Goal: Task Accomplishment & Management: Manage account settings

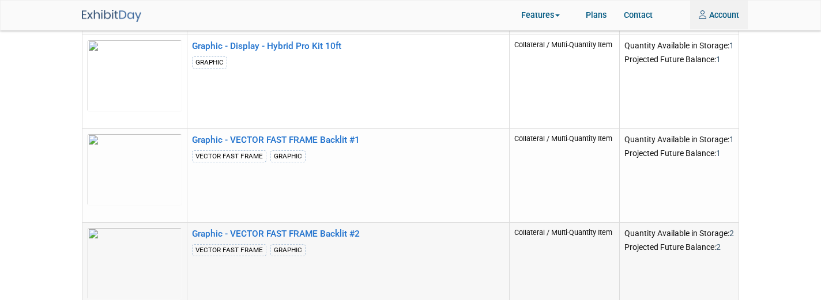
scroll to position [763, 0]
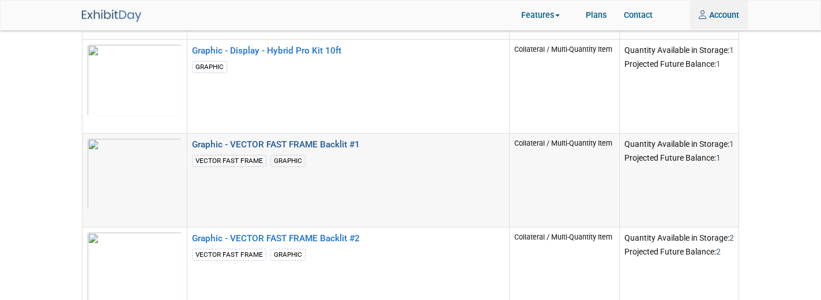
click at [300, 142] on link "Graphic - VECTOR FAST FRAME Backlit #1" at bounding box center [276, 145] width 168 height 10
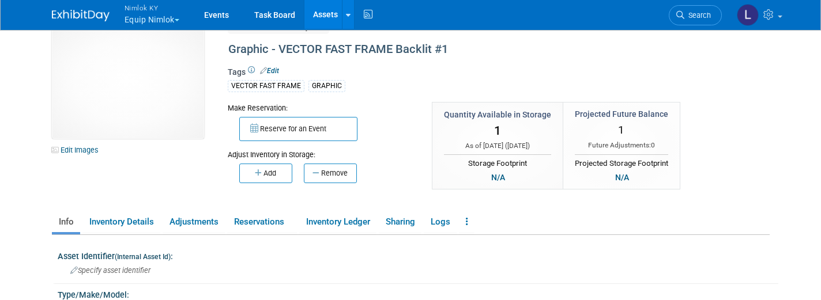
scroll to position [12, 0]
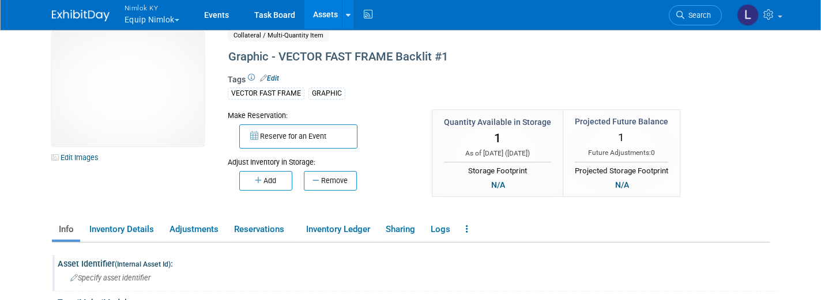
click at [129, 280] on span "Specify asset identifier" at bounding box center [110, 278] width 80 height 9
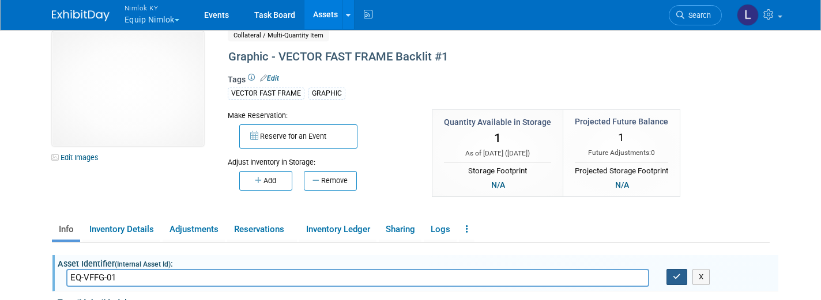
type input "EQ-VFFG-01"
click at [681, 277] on button "button" at bounding box center [677, 277] width 21 height 16
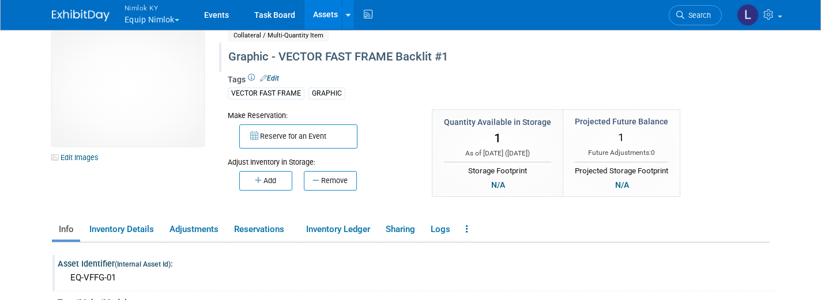
click at [437, 56] on div "Graphic - VECTOR FAST FRAME Backlit #1" at bounding box center [462, 57] width 476 height 21
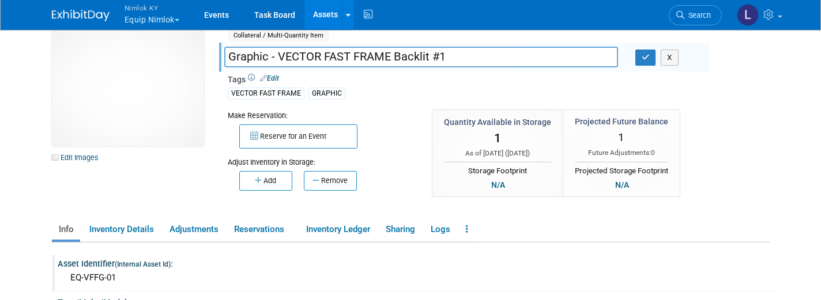
drag, startPoint x: 454, startPoint y: 57, endPoint x: 313, endPoint y: 48, distance: 141.0
click at [313, 48] on input "Graphic - VECTOR FAST FRAME Backlit #1" at bounding box center [421, 57] width 394 height 20
click at [332, 12] on link "Assets" at bounding box center [325, 14] width 42 height 29
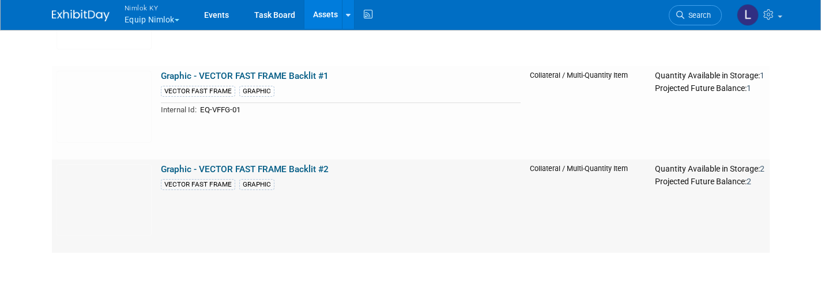
scroll to position [829, 0]
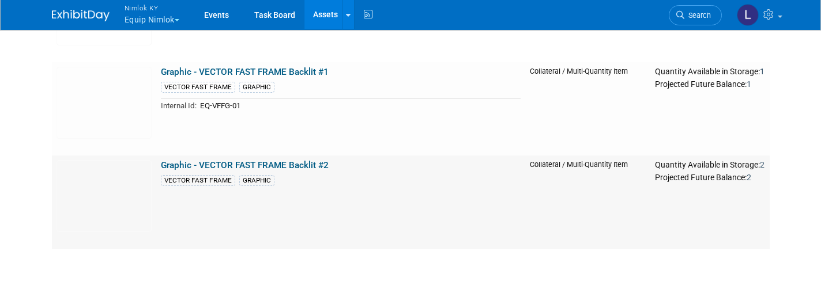
click at [295, 164] on link "Graphic - VECTOR FAST FRAME Backlit #2" at bounding box center [245, 165] width 168 height 10
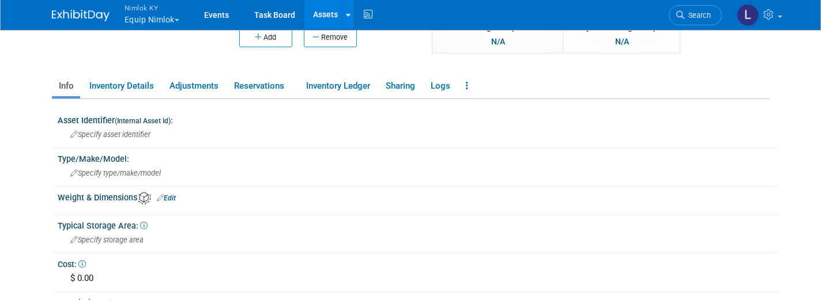
scroll to position [160, 0]
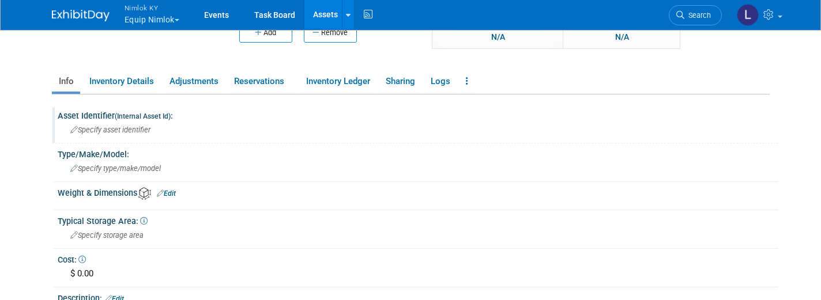
click at [157, 129] on div "Specify asset identifier" at bounding box center [417, 130] width 703 height 18
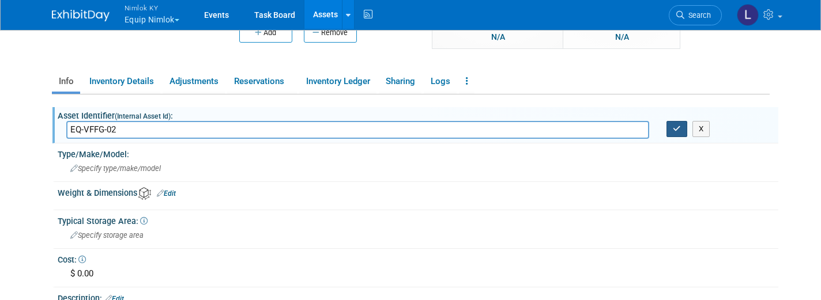
type input "EQ-VFFG-02"
click at [678, 129] on icon "button" at bounding box center [677, 128] width 8 height 7
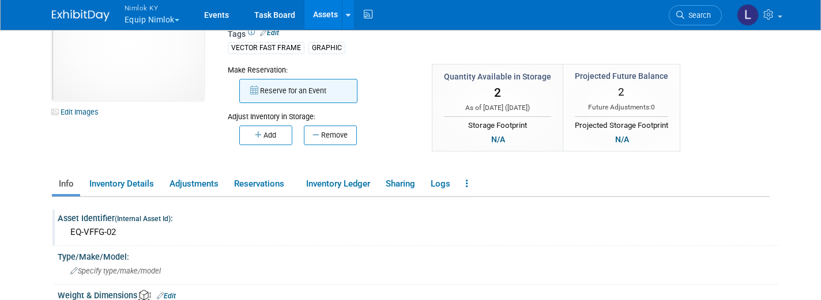
scroll to position [59, 0]
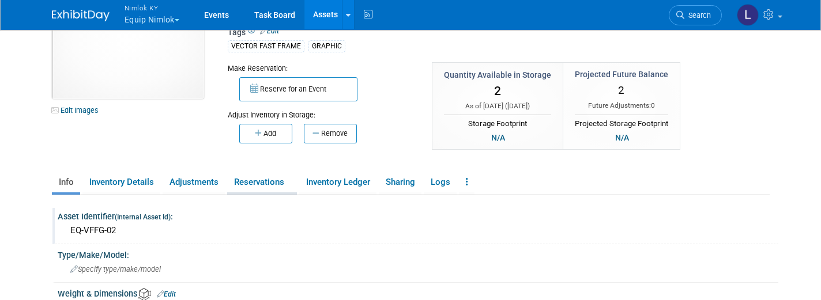
click at [246, 191] on link "Reservations" at bounding box center [262, 182] width 70 height 20
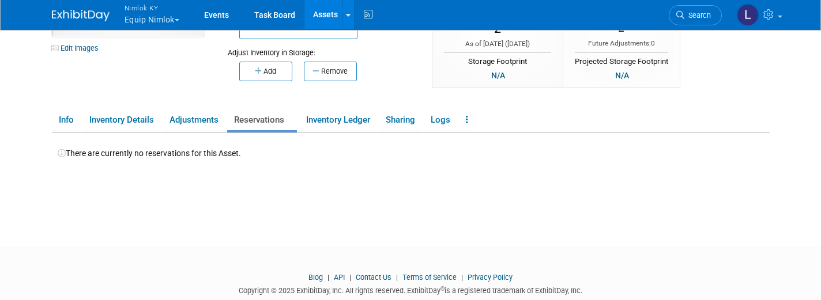
scroll to position [126, 0]
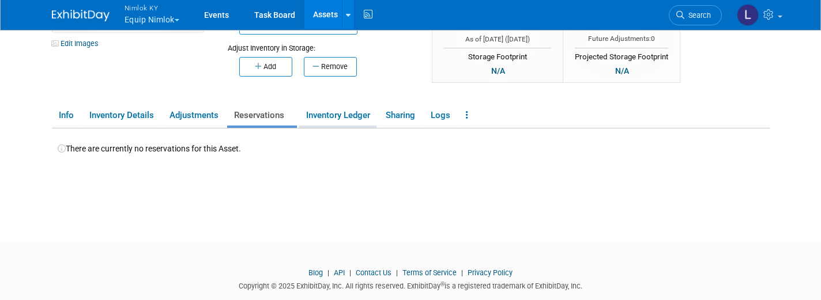
click at [352, 111] on link "Inventory Ledger" at bounding box center [337, 116] width 77 height 20
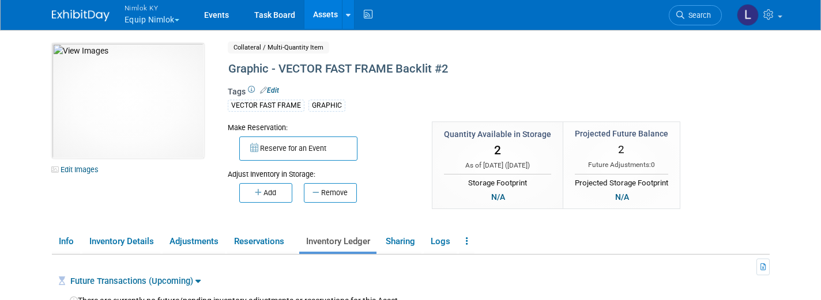
scroll to position [0, 0]
click at [328, 17] on link "Assets" at bounding box center [325, 14] width 42 height 29
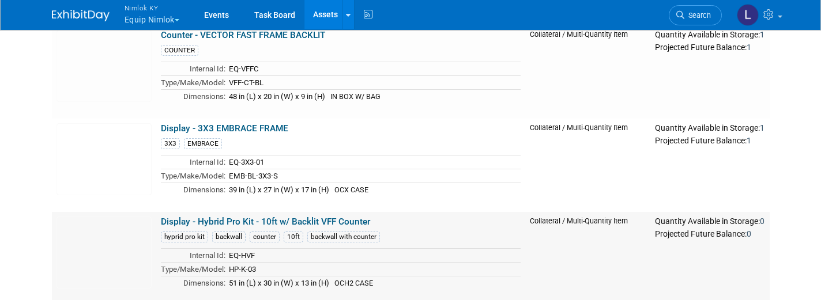
scroll to position [112, 0]
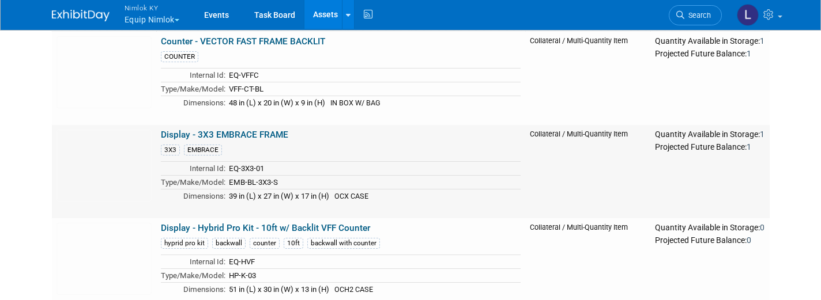
click at [253, 136] on link "Display - 3X3 EMBRACE FRAME" at bounding box center [224, 135] width 127 height 10
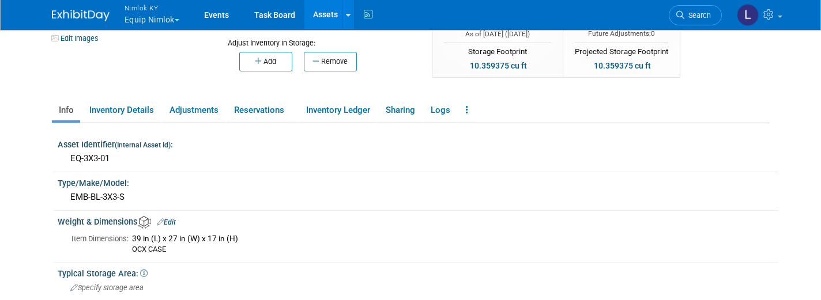
scroll to position [129, 0]
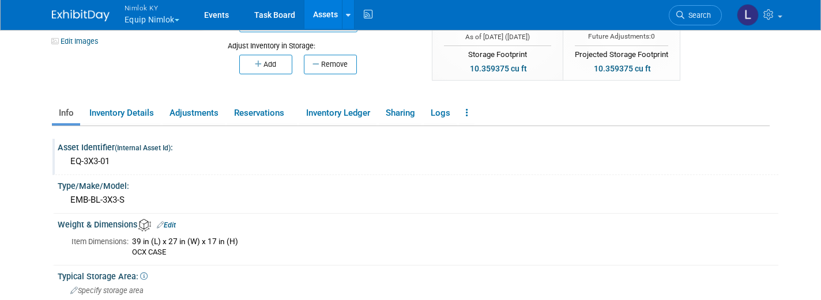
click at [121, 161] on div "EQ-3X3-01" at bounding box center [417, 162] width 703 height 18
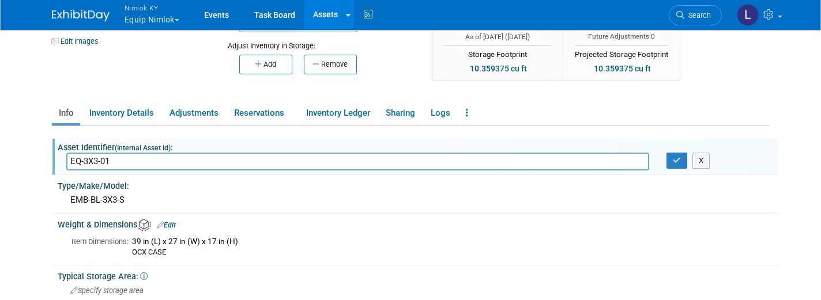
drag, startPoint x: 114, startPoint y: 160, endPoint x: 67, endPoint y: 160, distance: 46.7
click at [67, 160] on input "EQ-3X3-01" at bounding box center [358, 162] width 584 height 18
click at [122, 163] on input "EQ-3X3-01" at bounding box center [358, 162] width 584 height 18
type input "EQ-3X3FRAME"
click at [675, 157] on icon "button" at bounding box center [677, 160] width 8 height 7
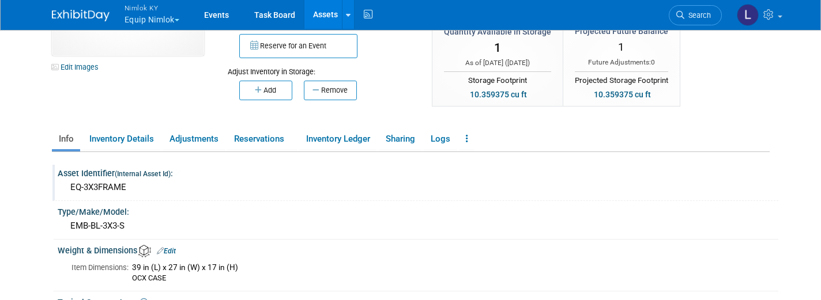
scroll to position [86, 0]
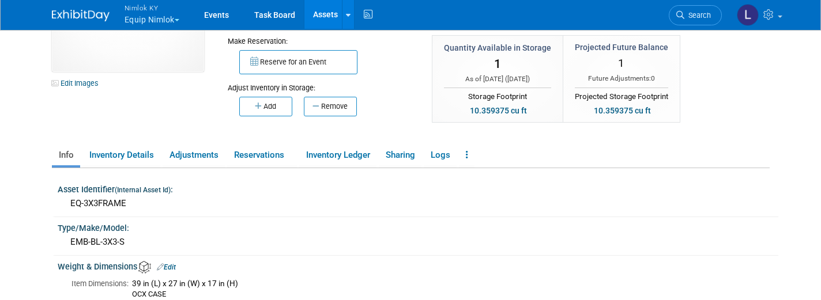
click at [337, 7] on link "Assets" at bounding box center [325, 14] width 42 height 29
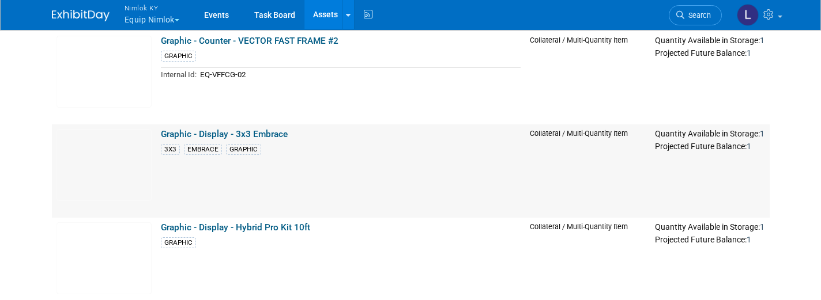
scroll to position [592, 0]
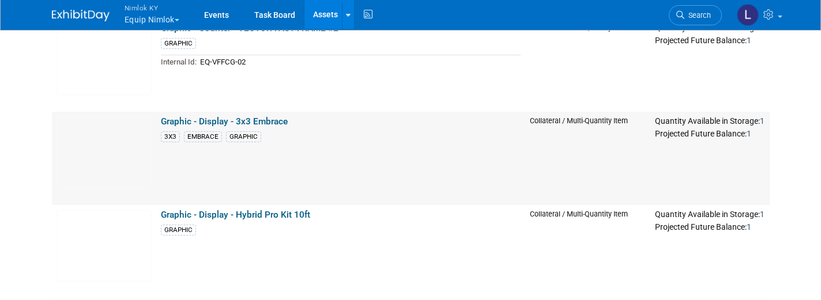
click at [254, 120] on link "Graphic - Display - 3x3 Embrace" at bounding box center [224, 121] width 127 height 10
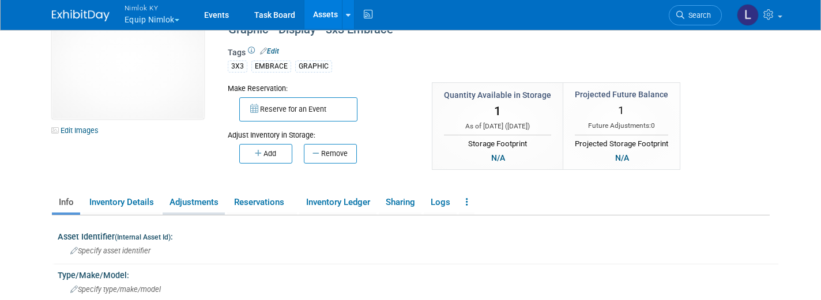
scroll to position [40, 0]
click at [149, 246] on span "Specify asset identifier" at bounding box center [110, 250] width 80 height 9
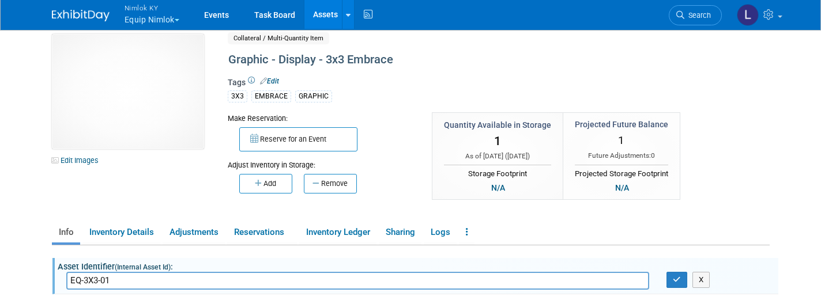
scroll to position [14, 0]
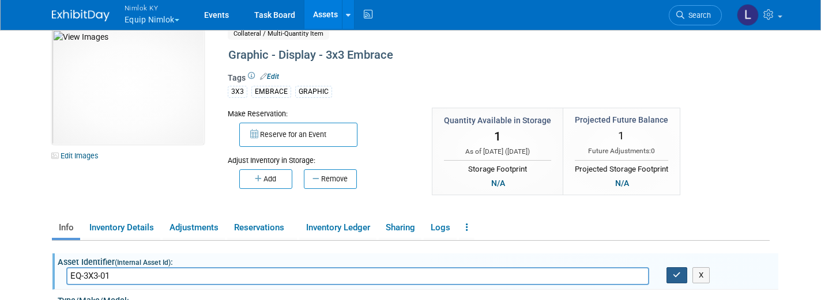
type input "EQ-3X3-01"
click at [678, 272] on icon "button" at bounding box center [677, 275] width 8 height 7
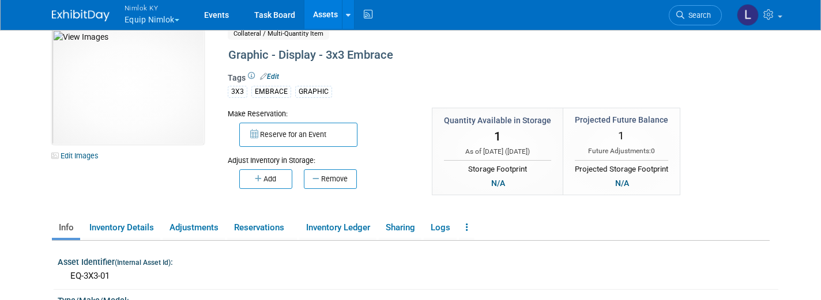
click at [329, 17] on link "Assets" at bounding box center [325, 14] width 42 height 29
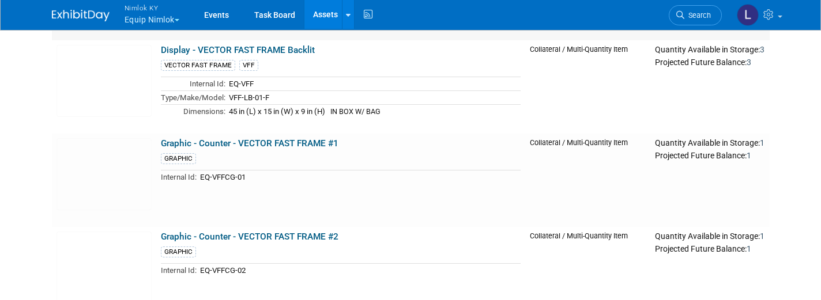
scroll to position [413, 0]
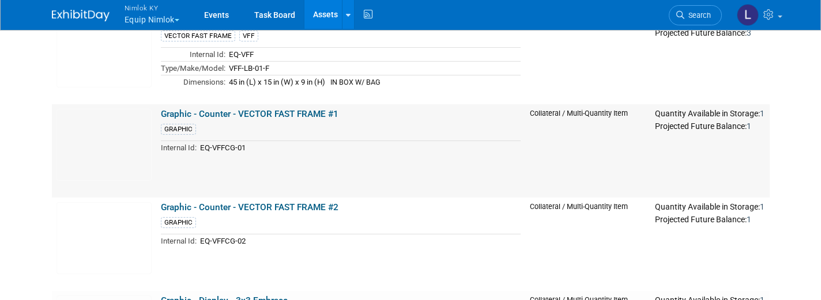
click at [275, 111] on link "Graphic - Counter - VECTOR FAST FRAME #1" at bounding box center [250, 114] width 178 height 10
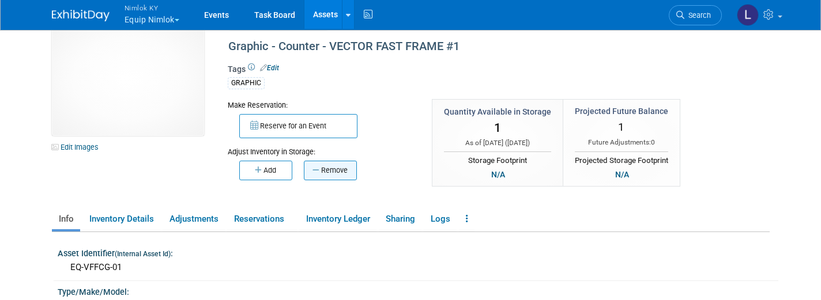
scroll to position [23, 0]
click at [326, 14] on link "Assets" at bounding box center [325, 14] width 42 height 29
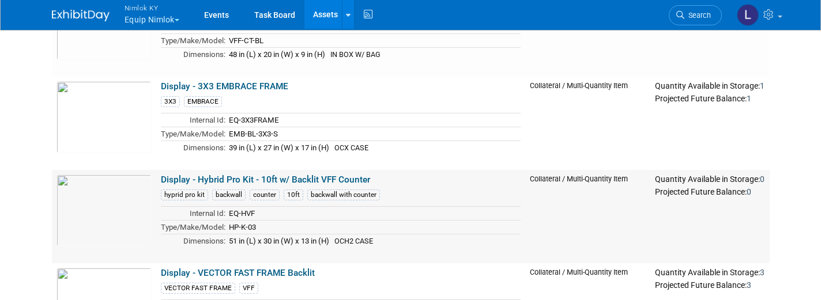
scroll to position [122, 0]
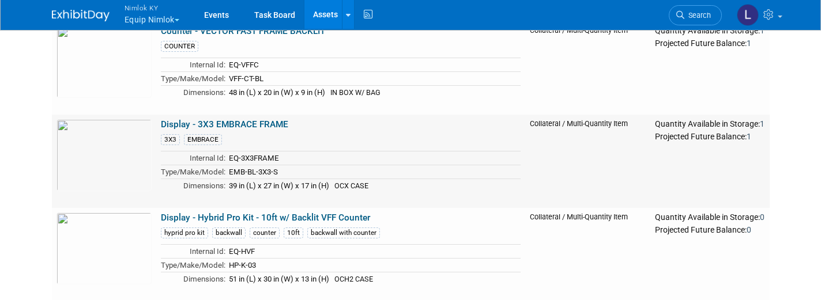
click at [250, 125] on link "Display - 3X3 EMBRACE FRAME" at bounding box center [224, 124] width 127 height 10
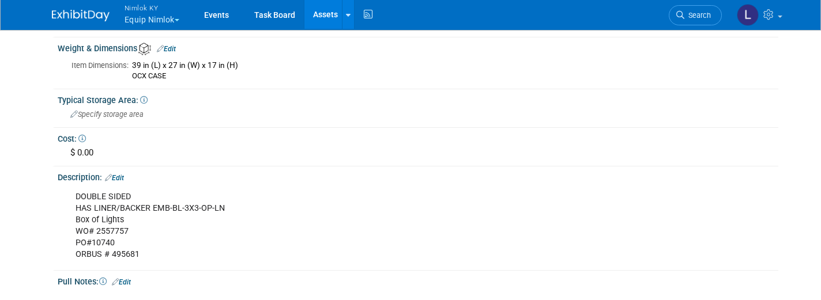
scroll to position [306, 0]
click at [136, 193] on div "DOUBLE SIDED HAS LINER/BACKER EMB-BL-3X3-OP-LN Box of Lights WO# 2557757 PO#107…" at bounding box center [353, 225] width 573 height 81
click at [134, 191] on div "DOUBLE SIDED HAS LINER/BACKER EMB-BL-3X3-OP-LN Box of Lights WO# 2557757 PO#107…" at bounding box center [353, 225] width 573 height 81
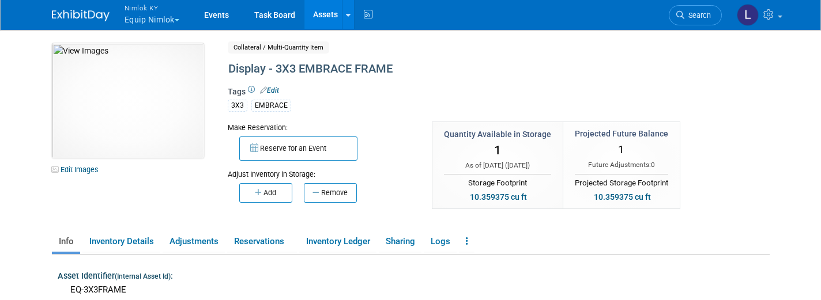
scroll to position [0, 0]
click at [328, 21] on link "Assets" at bounding box center [325, 14] width 42 height 29
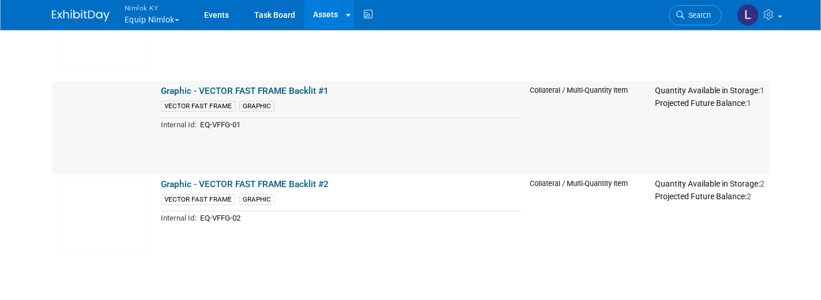
scroll to position [809, 0]
click at [294, 94] on link "Graphic - VECTOR FAST FRAME Backlit #1" at bounding box center [245, 91] width 168 height 10
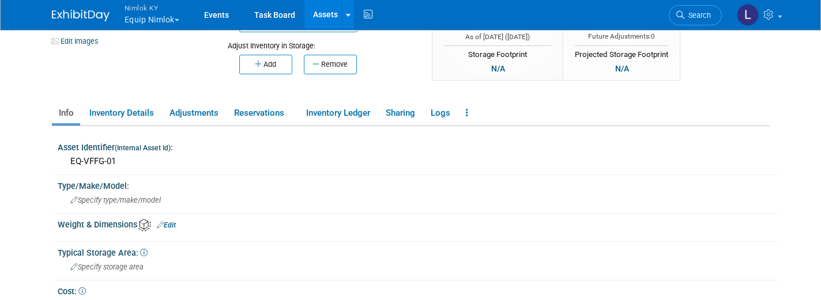
scroll to position [130, 0]
click at [200, 107] on link "Adjustments" at bounding box center [194, 112] width 62 height 20
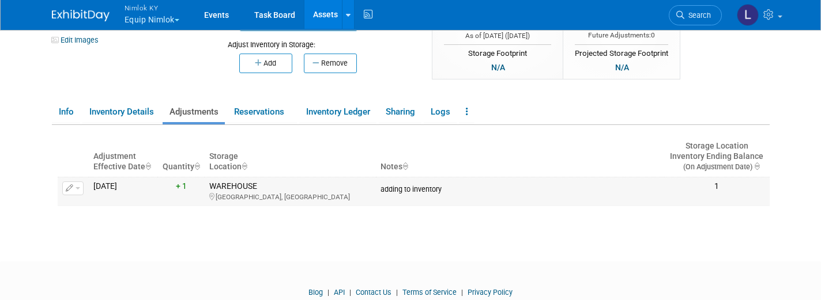
click at [77, 187] on span "button" at bounding box center [78, 188] width 5 height 2
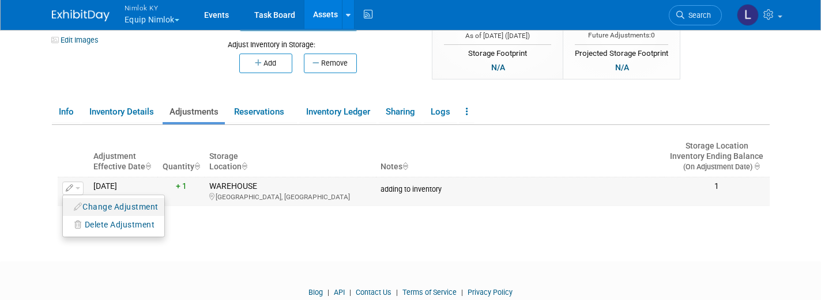
click at [109, 204] on button "Change Adjustment" at bounding box center [117, 208] width 96 height 16
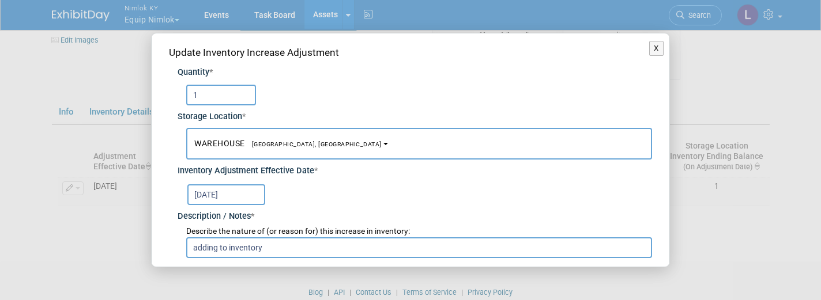
drag, startPoint x: 204, startPoint y: 100, endPoint x: 174, endPoint y: 100, distance: 29.4
click at [173, 100] on div "Quantity * 1 Storage Location * WAREHOUSE<span style="font-size: 0.75em; paddin…" at bounding box center [410, 159] width 483 height 198
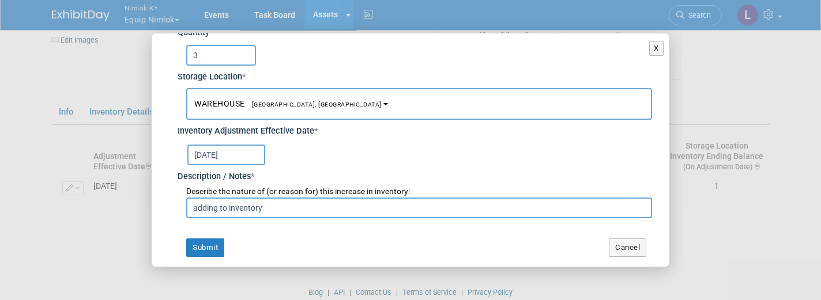
scroll to position [39, 0]
type input "3"
click at [206, 247] on button "Submit" at bounding box center [205, 248] width 38 height 18
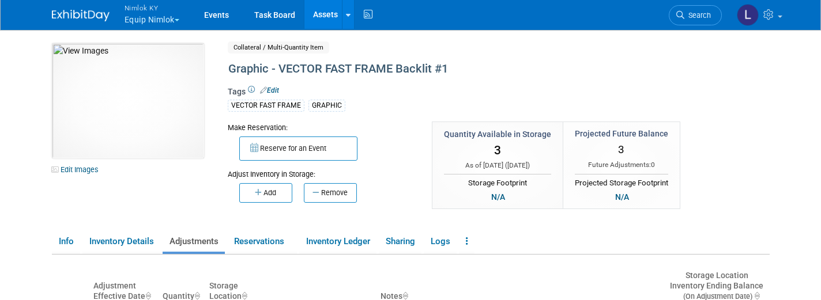
scroll to position [0, 0]
click at [329, 16] on link "Assets" at bounding box center [325, 14] width 42 height 29
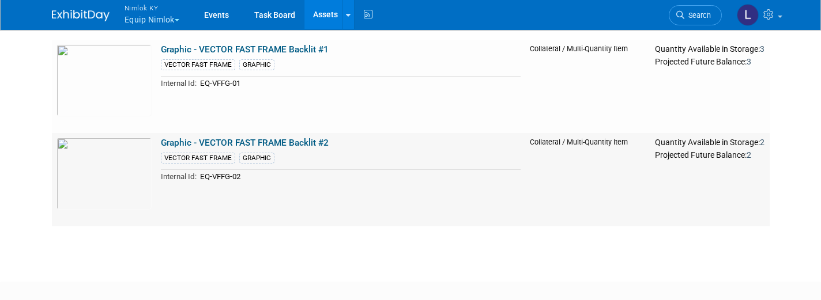
scroll to position [850, 0]
click at [249, 144] on link "Graphic - VECTOR FAST FRAME Backlit #2" at bounding box center [245, 143] width 168 height 10
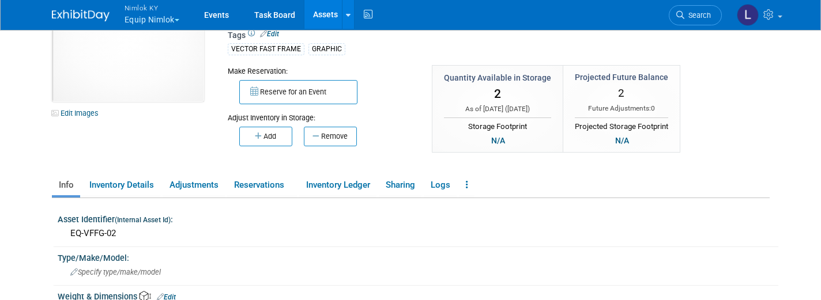
scroll to position [72, 0]
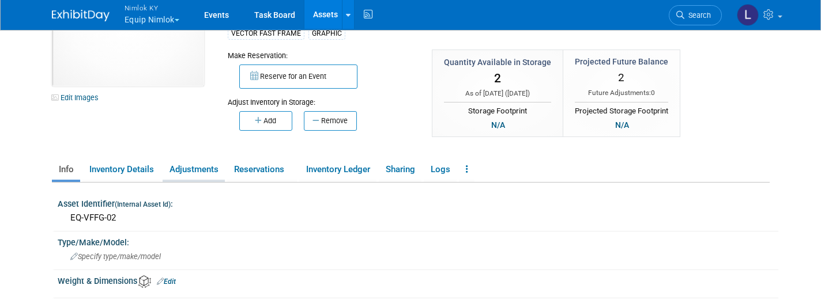
click at [201, 171] on link "Adjustments" at bounding box center [194, 170] width 62 height 20
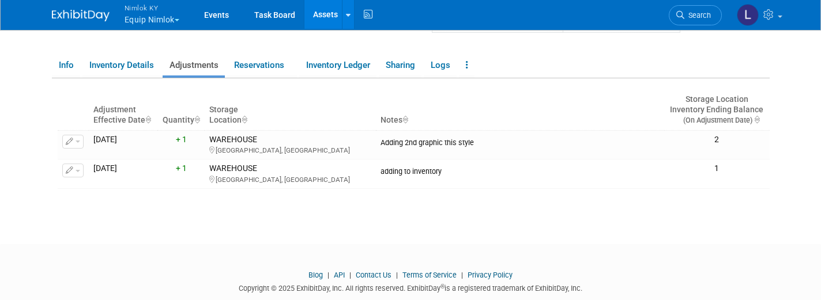
scroll to position [175, 0]
click at [80, 138] on button "button" at bounding box center [72, 143] width 21 height 14
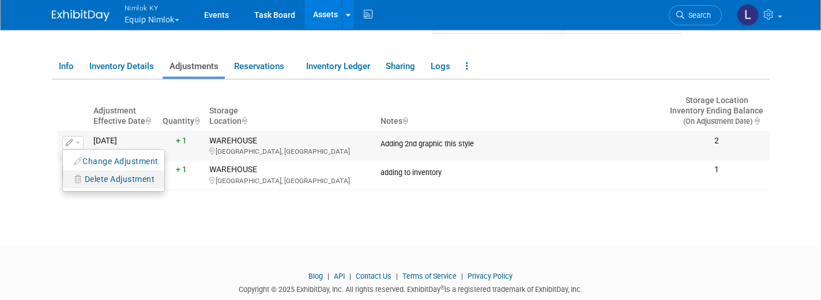
click at [117, 180] on span "Delete Adjustment" at bounding box center [120, 179] width 70 height 9
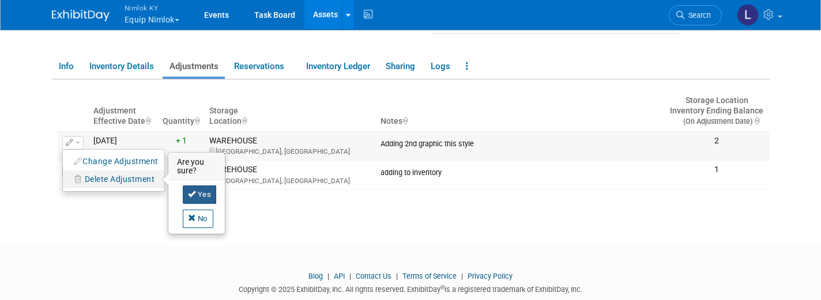
click at [205, 192] on link "Yes" at bounding box center [200, 195] width 34 height 18
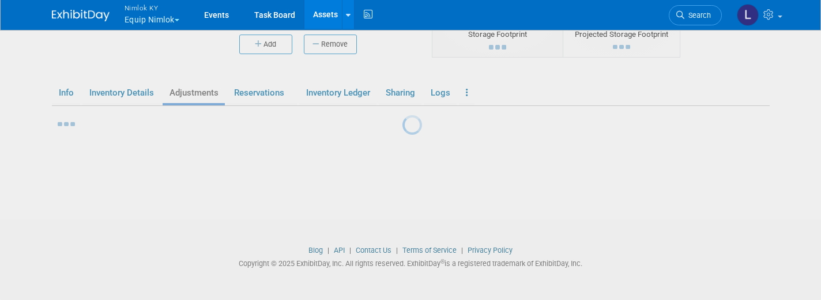
scroll to position [148, 0]
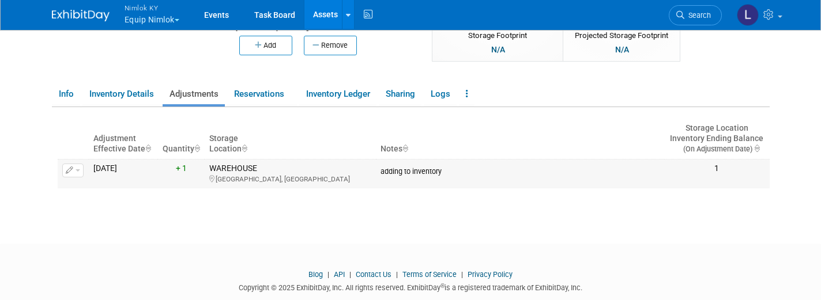
click at [77, 170] on span "button" at bounding box center [78, 171] width 5 height 2
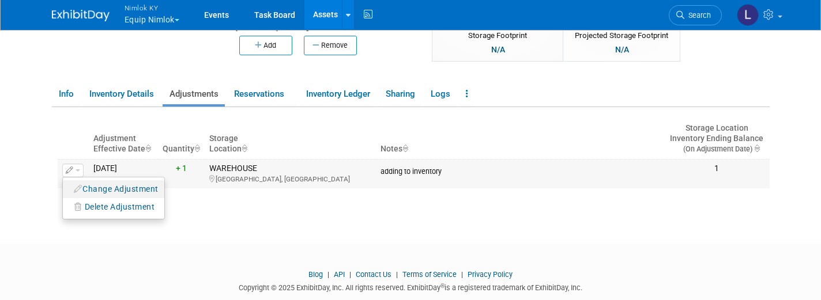
click at [104, 185] on button "Change Adjustment" at bounding box center [117, 190] width 96 height 16
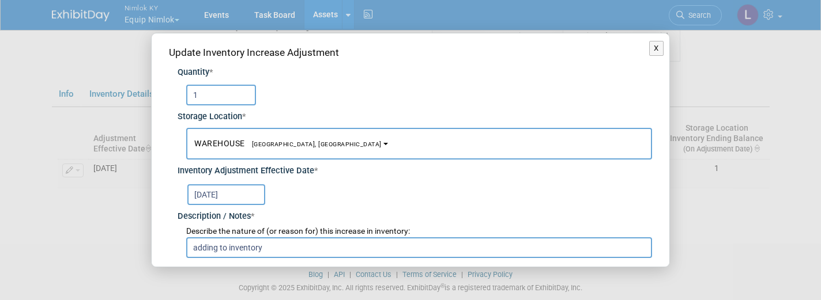
drag, startPoint x: 201, startPoint y: 101, endPoint x: 183, endPoint y: 99, distance: 18.0
click at [183, 99] on div "1" at bounding box center [415, 92] width 475 height 27
type input "1"
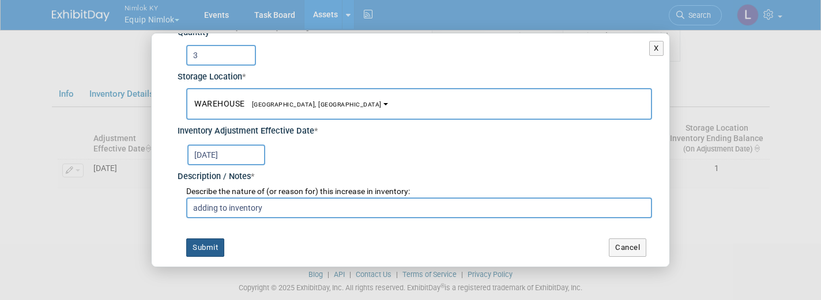
scroll to position [39, 0]
type input "3"
click at [209, 245] on button "Submit" at bounding box center [205, 248] width 38 height 18
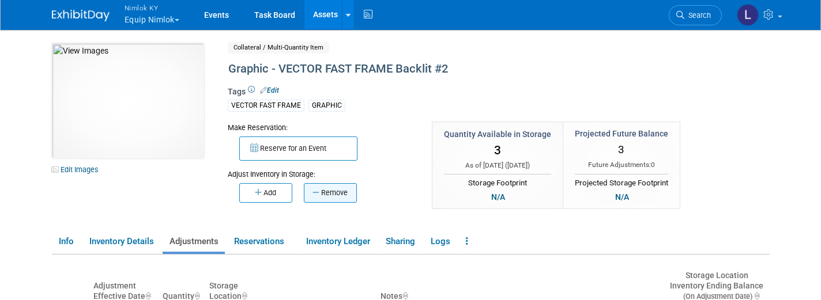
scroll to position [0, 0]
click at [324, 16] on link "Assets" at bounding box center [325, 14] width 42 height 29
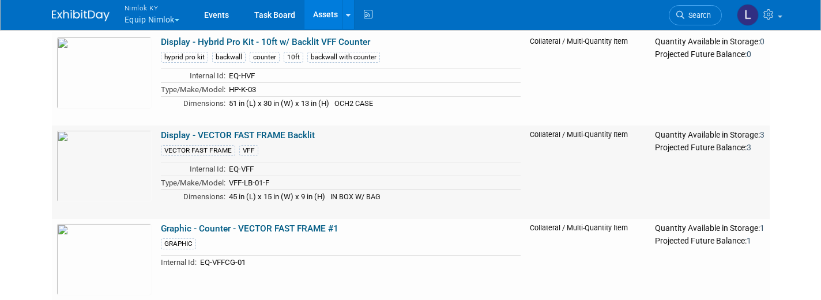
scroll to position [302, 0]
